Goal: Task Accomplishment & Management: Use online tool/utility

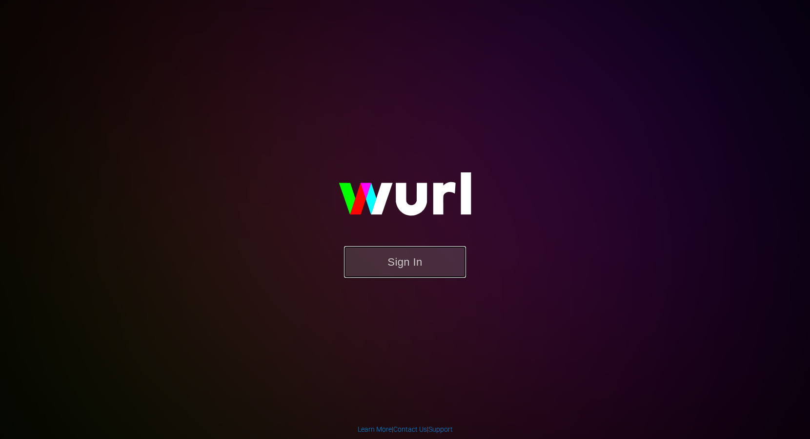
click at [386, 258] on button "Sign In" at bounding box center [405, 262] width 122 height 32
click at [415, 266] on button "Sign In" at bounding box center [405, 262] width 122 height 32
click at [390, 260] on button "Sign In" at bounding box center [405, 262] width 122 height 32
